Goal: Task Accomplishment & Management: Manage account settings

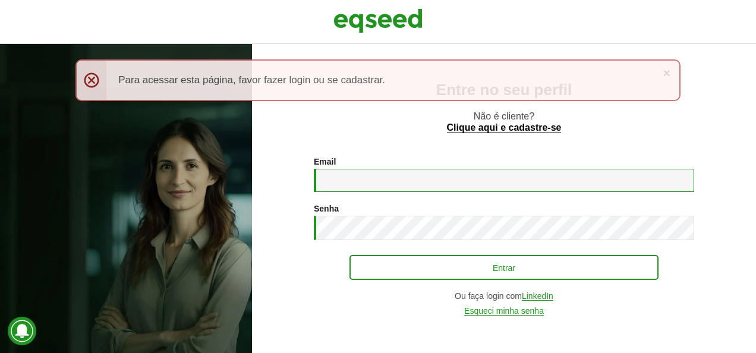
type input "**********"
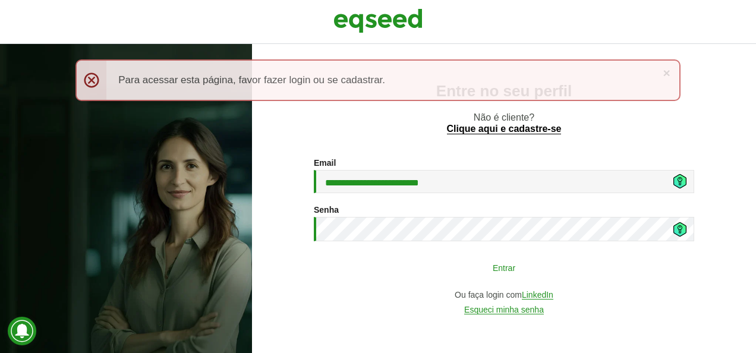
click at [503, 269] on button "Entrar" at bounding box center [503, 267] width 309 height 23
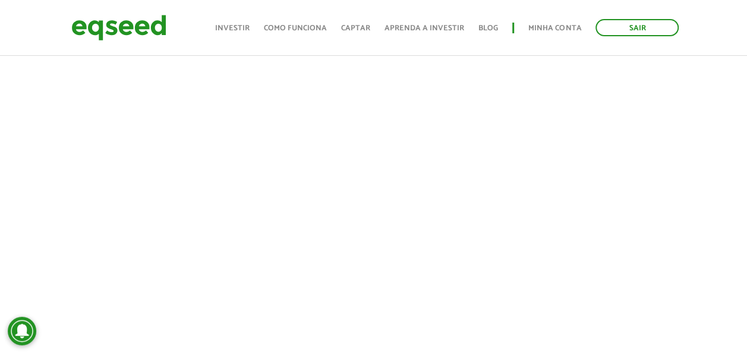
scroll to position [744, 0]
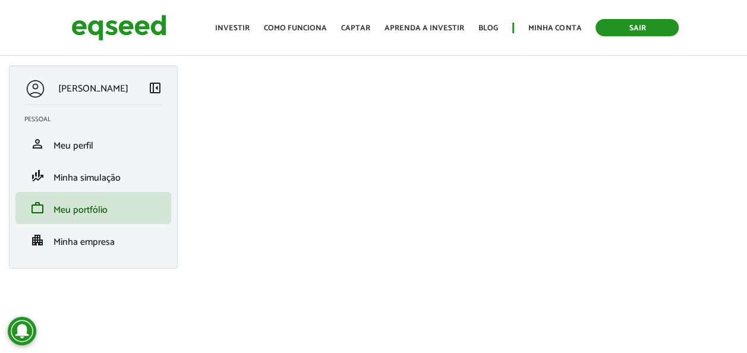
click at [644, 30] on link "Sair" at bounding box center [636, 27] width 83 height 17
